Goal: Task Accomplishment & Management: Use online tool/utility

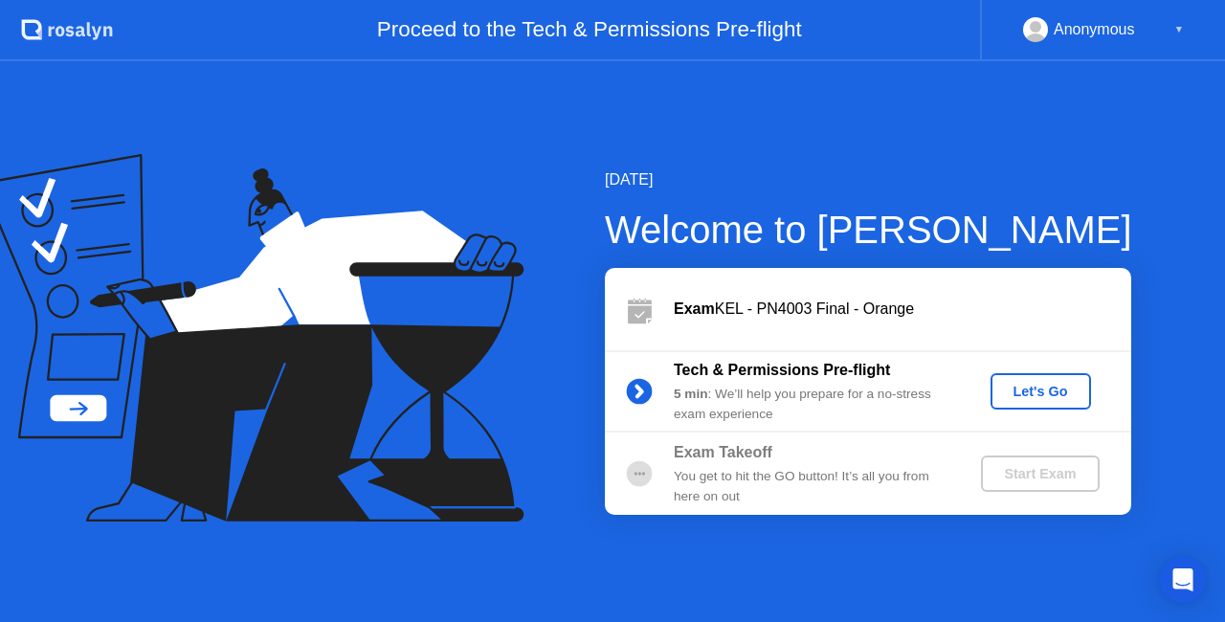
click at [1042, 384] on div "Let's Go" at bounding box center [1040, 391] width 85 height 15
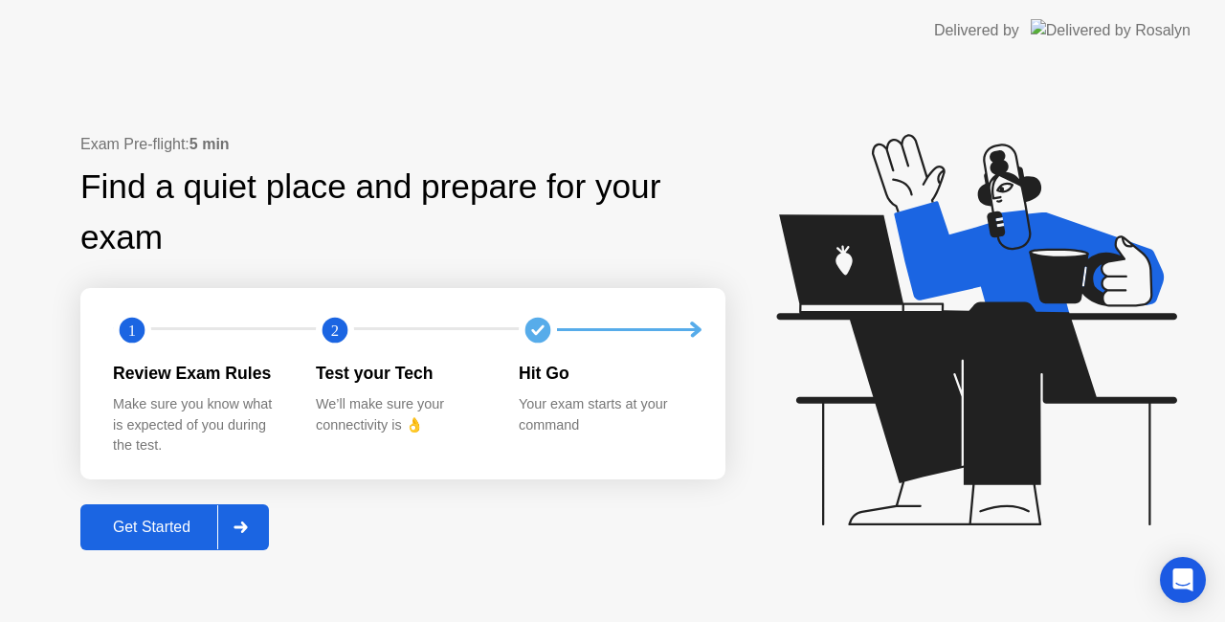
click at [167, 531] on div "Get Started" at bounding box center [151, 527] width 131 height 17
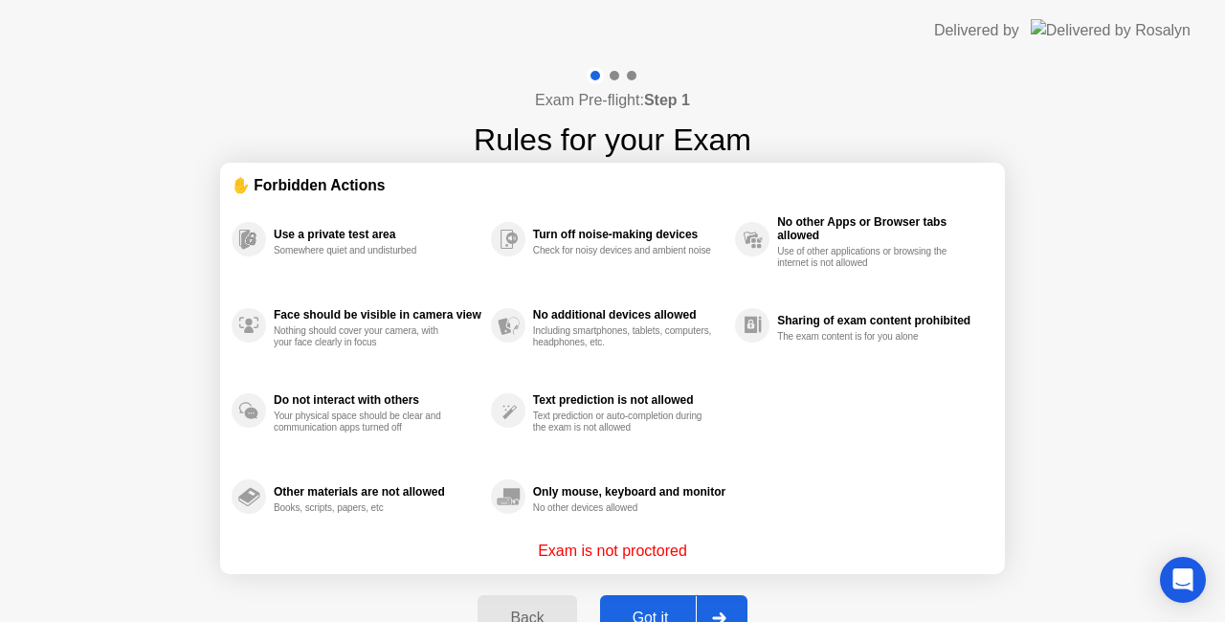
click at [659, 610] on div "Got it" at bounding box center [651, 618] width 90 height 17
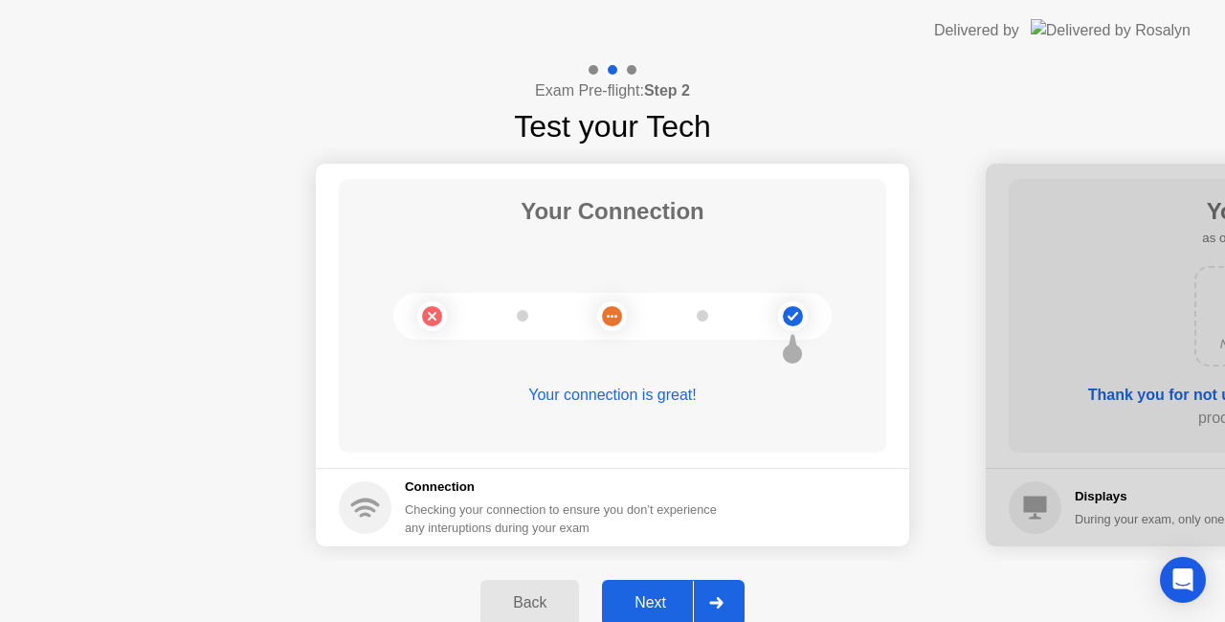
click at [726, 603] on div at bounding box center [716, 603] width 46 height 44
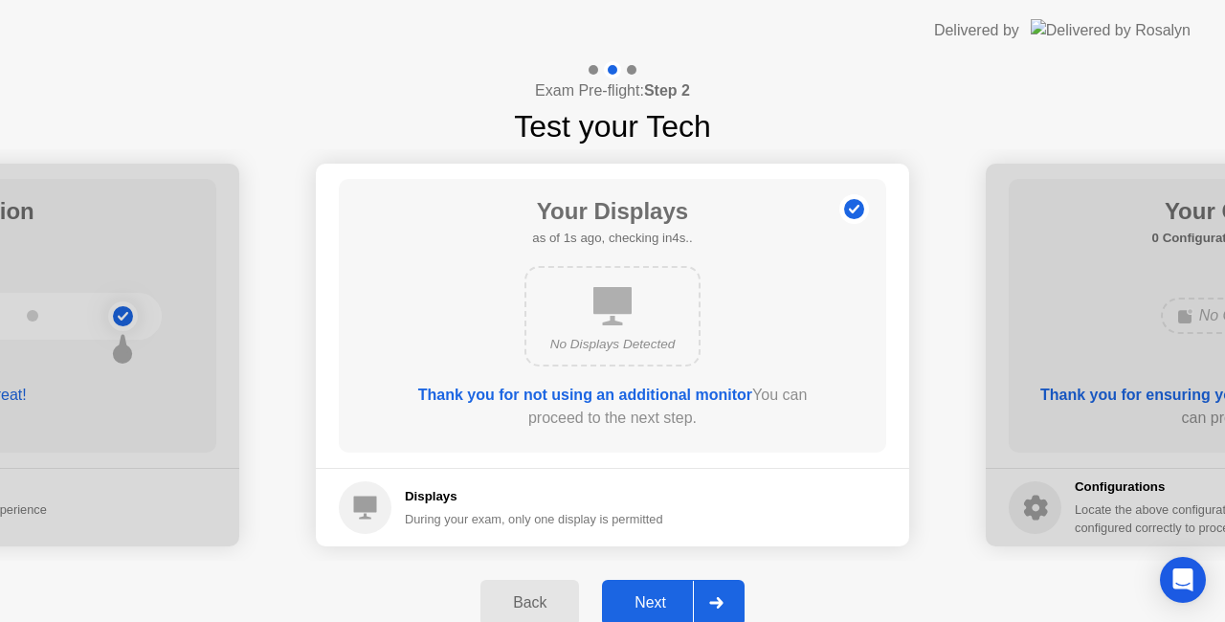
click at [731, 601] on div at bounding box center [716, 603] width 46 height 44
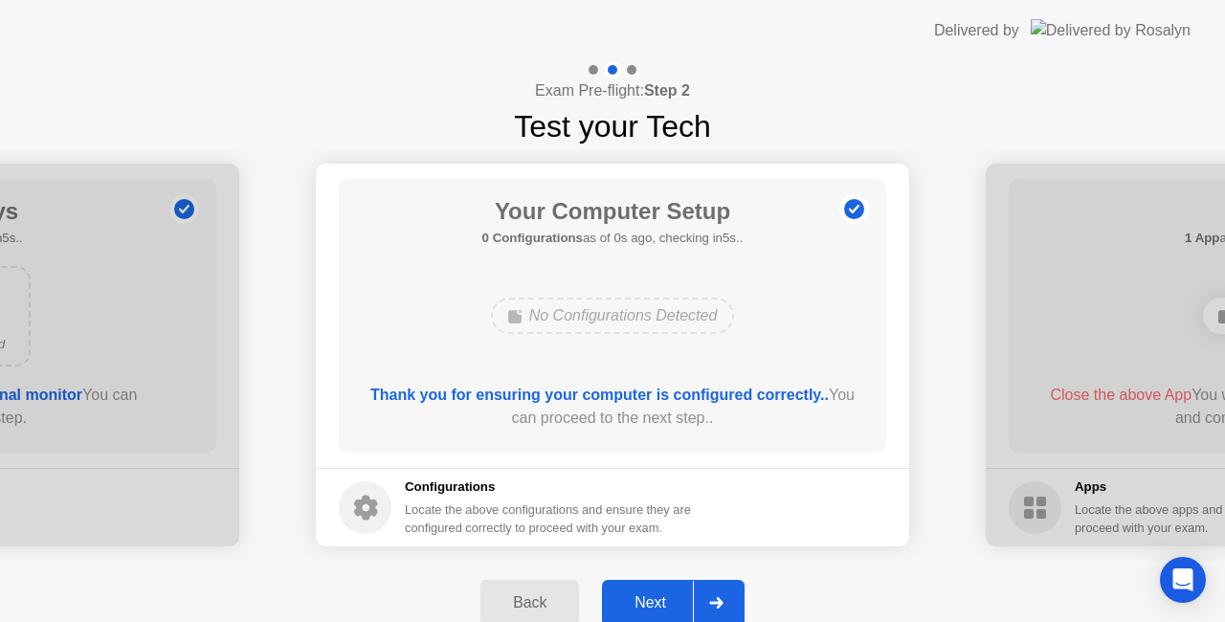
click at [731, 601] on div at bounding box center [716, 603] width 46 height 44
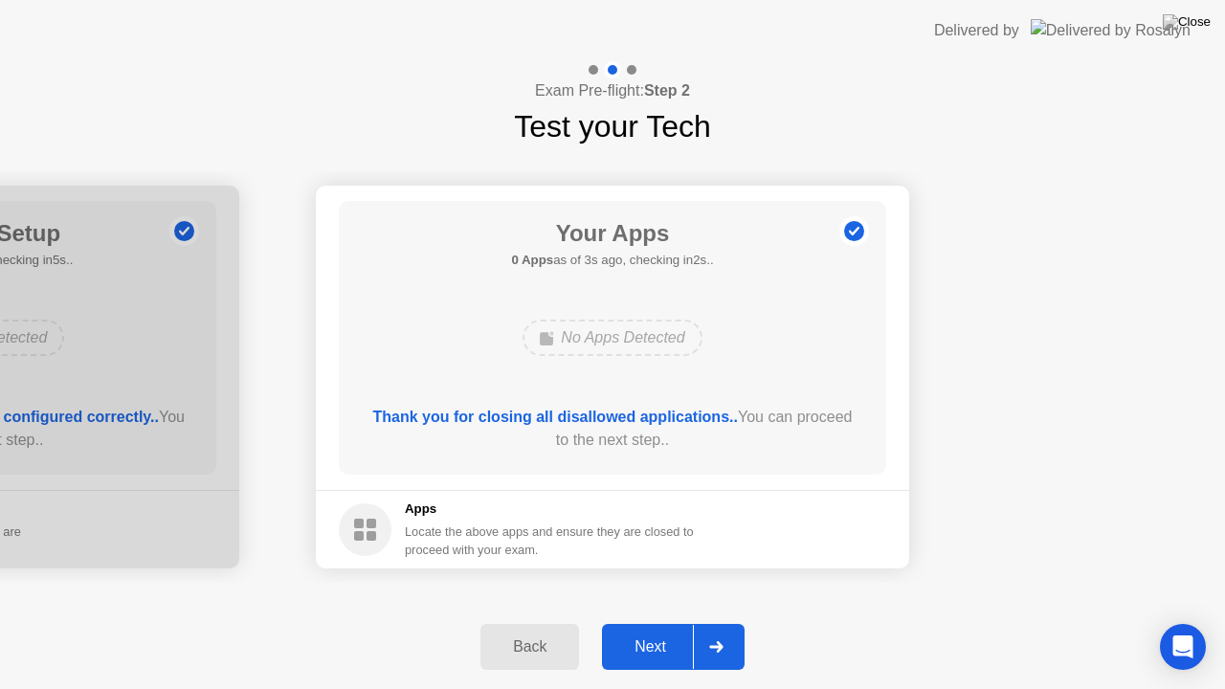
click at [727, 621] on div at bounding box center [716, 647] width 46 height 44
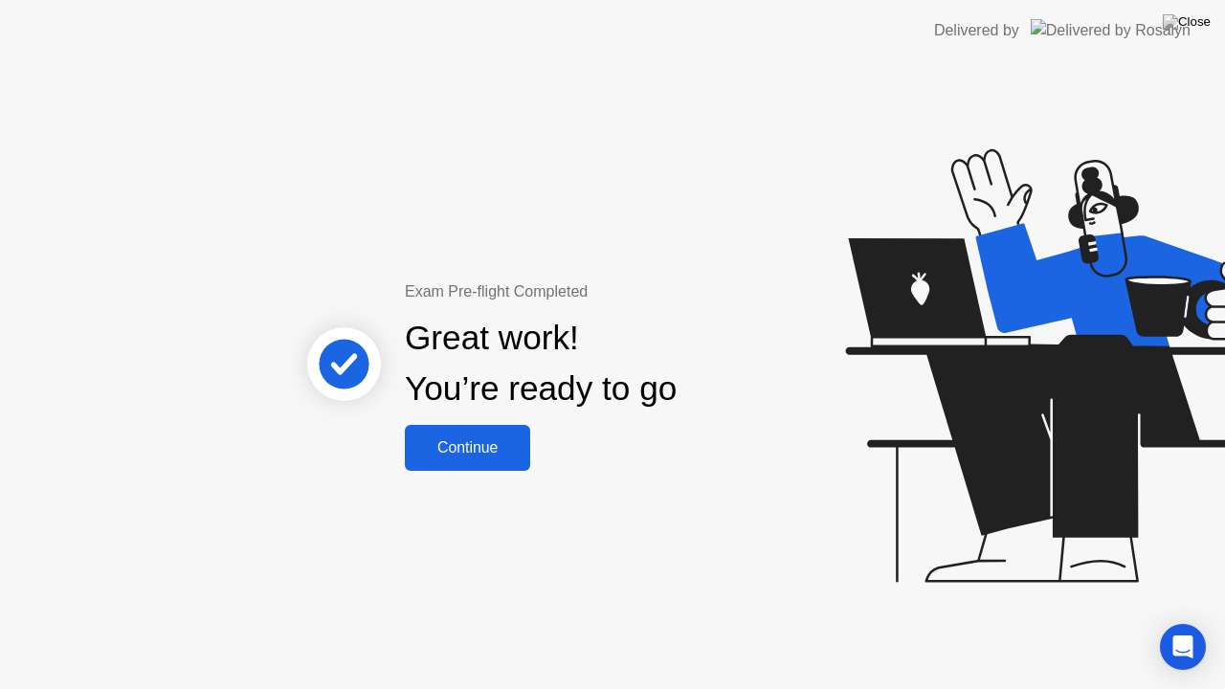
click at [488, 452] on div "Continue" at bounding box center [467, 447] width 114 height 17
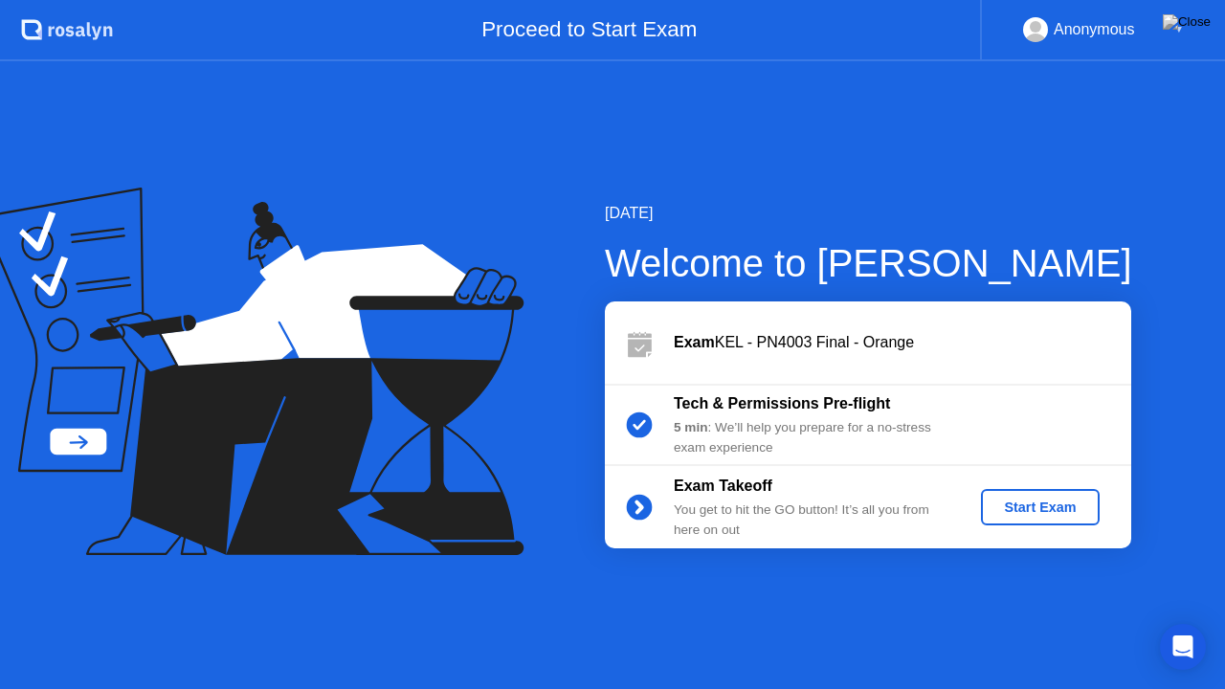
click at [1054, 521] on button "Start Exam" at bounding box center [1040, 507] width 118 height 36
